Goal: Information Seeking & Learning: Learn about a topic

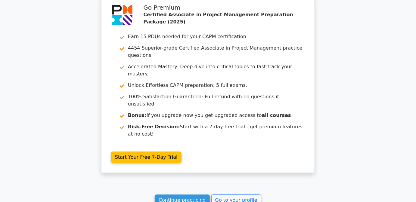
scroll to position [1242, 0]
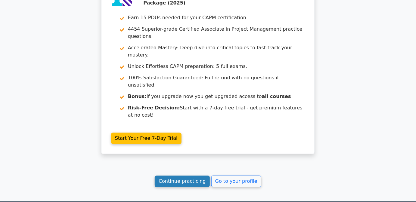
click at [186, 176] on link "Continue practicing" at bounding box center [182, 181] width 55 height 11
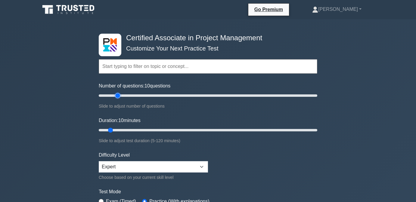
click at [118, 96] on input "Number of questions: 10 questions" at bounding box center [208, 95] width 218 height 7
click at [120, 97] on input "Number of questions: 25 questions" at bounding box center [208, 95] width 218 height 7
type input "20"
click at [118, 96] on input "Number of questions: 20 questions" at bounding box center [208, 95] width 218 height 7
click at [121, 130] on input "Duration: 10 minutes" at bounding box center [208, 130] width 218 height 7
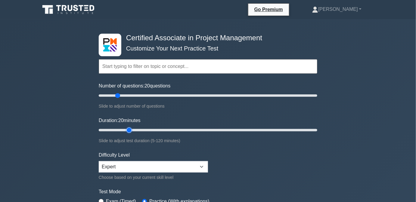
type input "20"
click at [128, 130] on input "Duration: 20 minutes" at bounding box center [208, 130] width 218 height 7
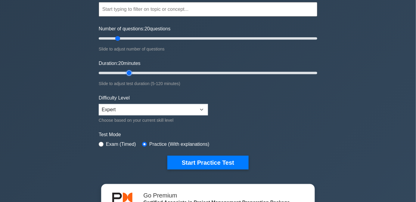
scroll to position [82, 0]
